Goal: Information Seeking & Learning: Learn about a topic

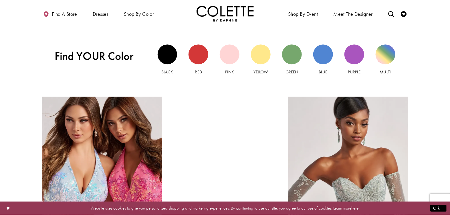
scroll to position [520, 0]
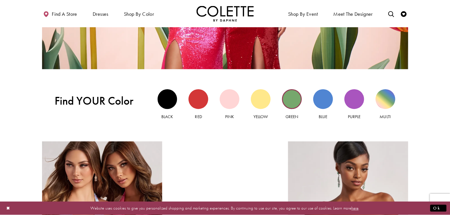
click at [293, 103] on div "Green view" at bounding box center [292, 99] width 20 height 20
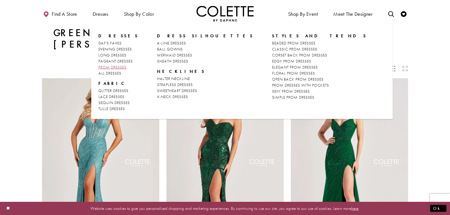
click at [107, 66] on span "PROM DRESSES" at bounding box center [112, 66] width 28 height 5
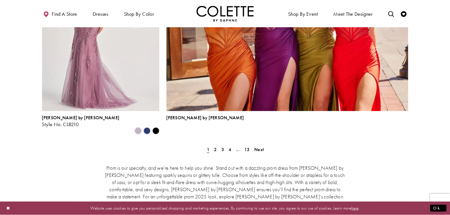
scroll to position [1300, 0]
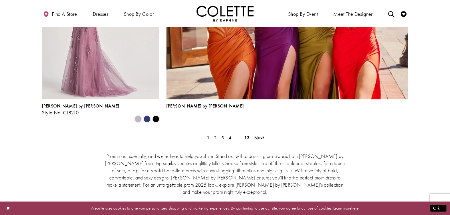
click at [213, 133] on link "2" at bounding box center [216, 137] width 6 height 8
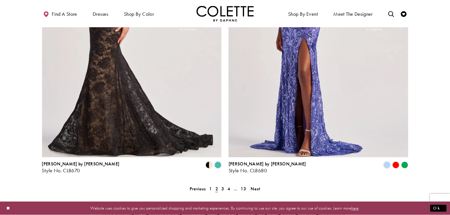
scroll to position [1144, 0]
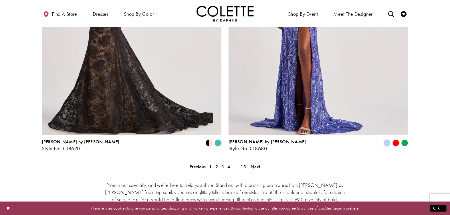
click at [224, 163] on link "3" at bounding box center [223, 167] width 6 height 8
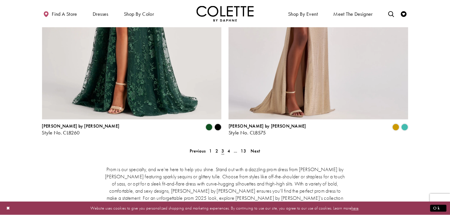
scroll to position [1187, 0]
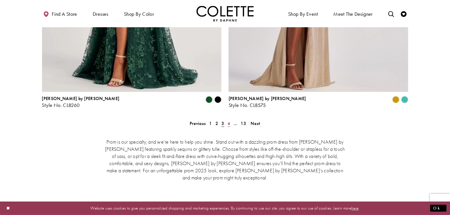
click at [228, 120] on span "4" at bounding box center [229, 123] width 3 height 6
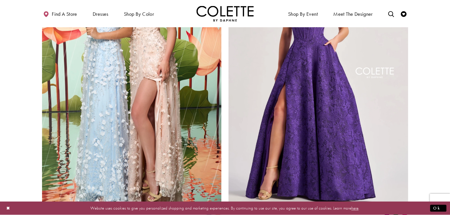
scroll to position [1144, 0]
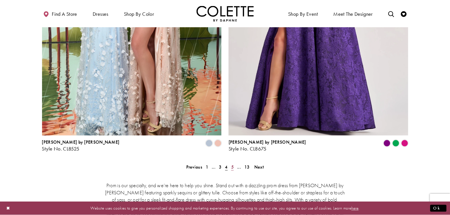
click at [231, 164] on span "5" at bounding box center [232, 167] width 3 height 6
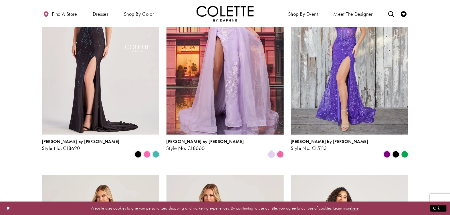
scroll to position [190, 0]
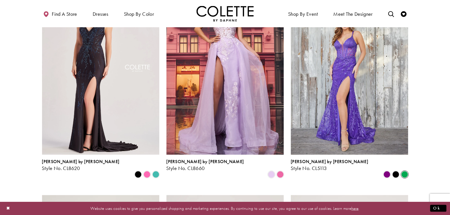
click at [405, 171] on span "Product List" at bounding box center [404, 174] width 7 height 7
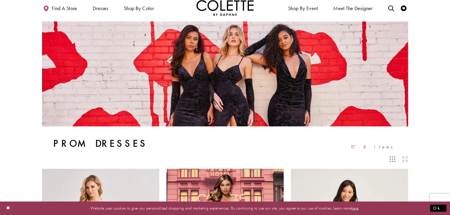
scroll to position [0, 0]
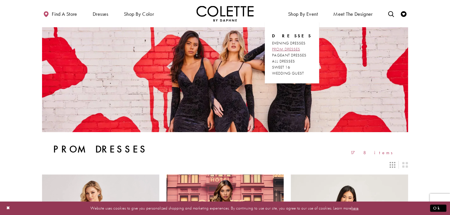
click at [286, 47] on span "PROM DRESSES" at bounding box center [286, 48] width 28 height 5
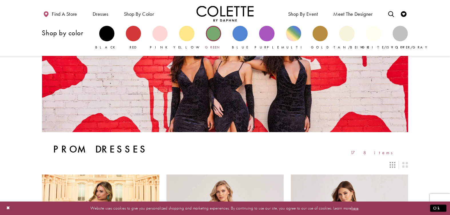
click at [215, 34] on div "Primary block" at bounding box center [213, 33] width 15 height 15
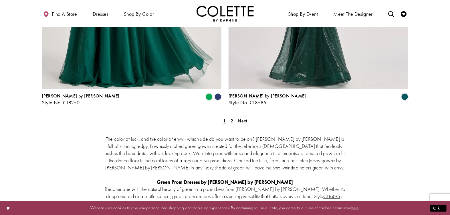
scroll to position [1040, 0]
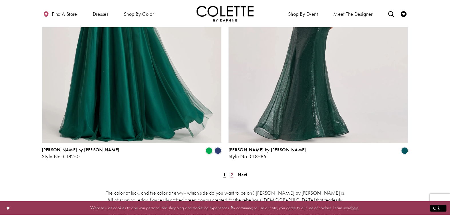
click at [235, 170] on link "2" at bounding box center [232, 174] width 6 height 8
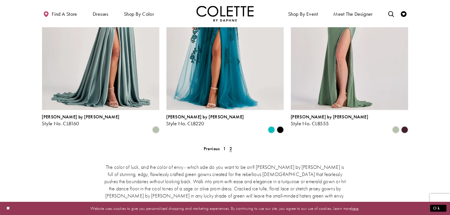
scroll to position [31, 0]
